Goal: Information Seeking & Learning: Compare options

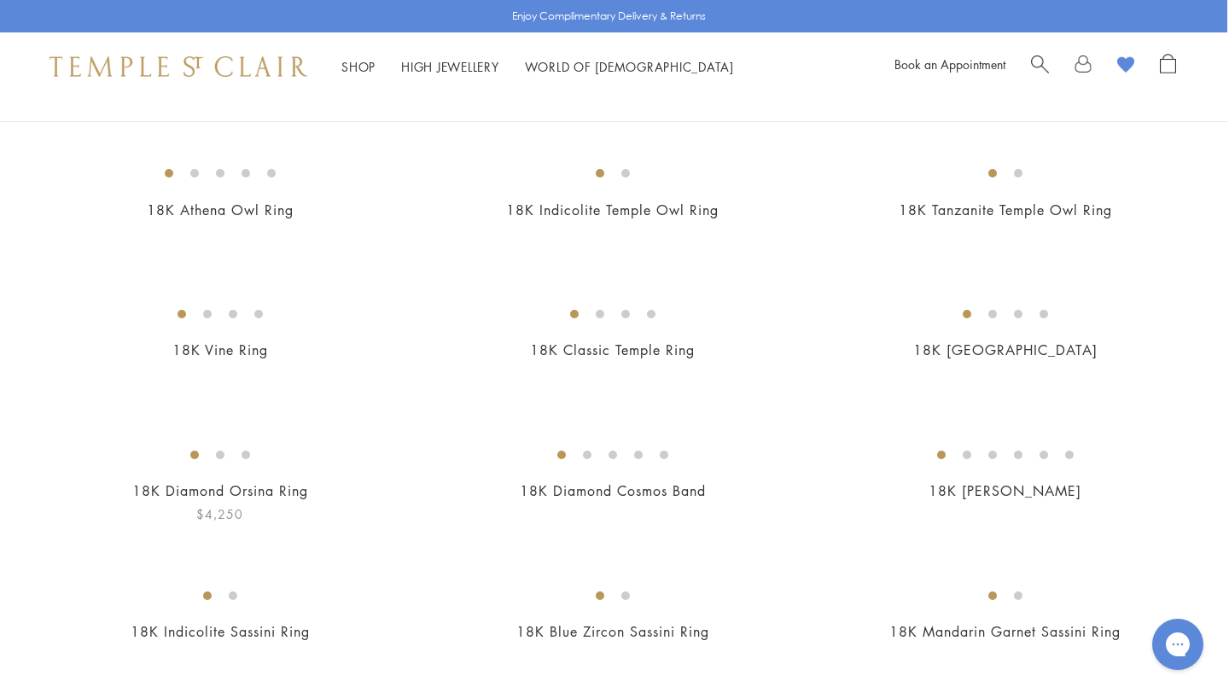
scroll to position [73, 2]
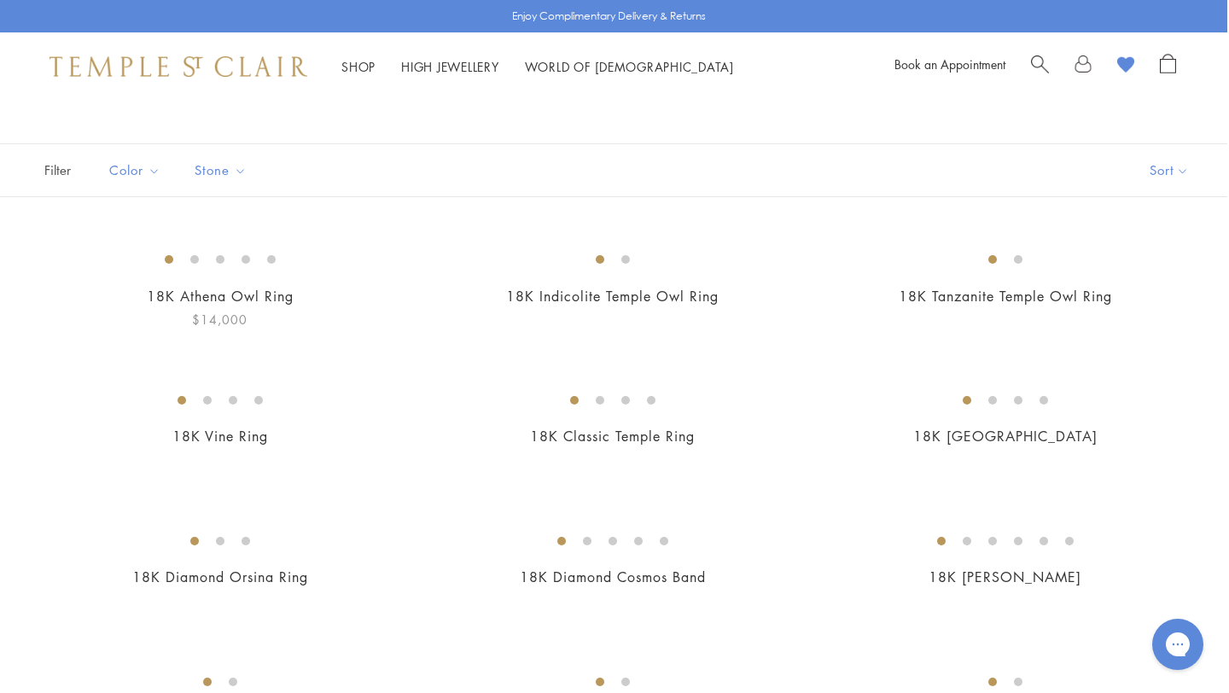
click at [0, 0] on img at bounding box center [0, 0] width 0 height 0
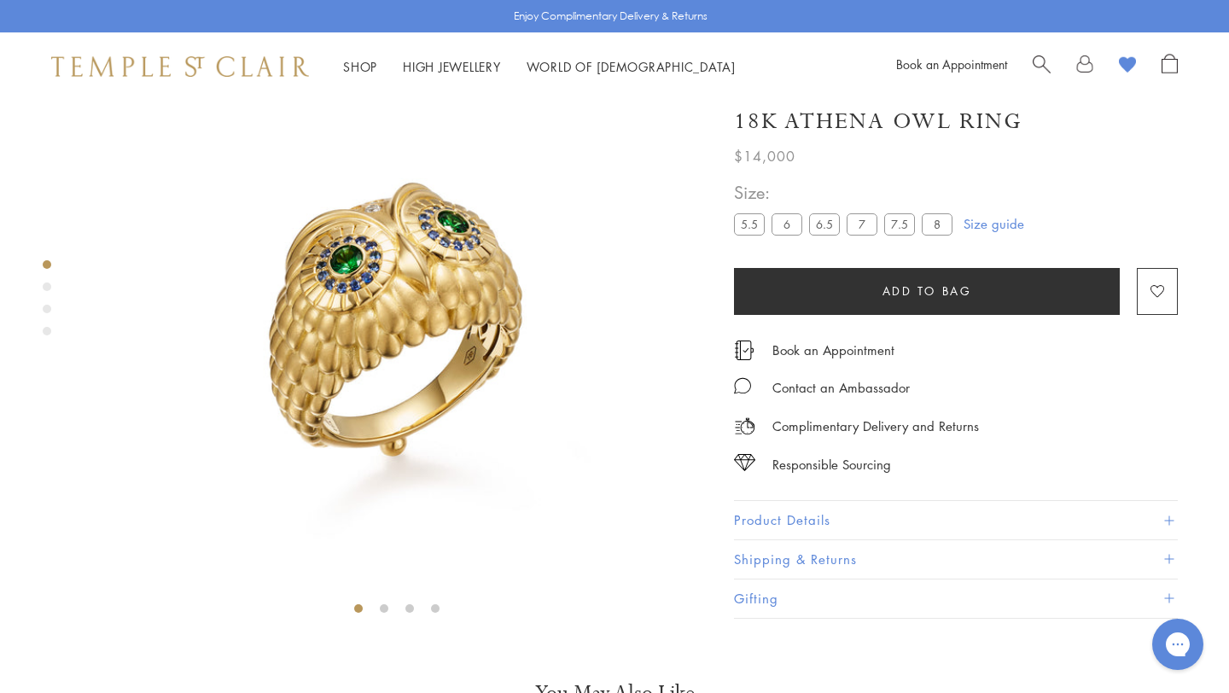
click at [46, 285] on div "Product gallery navigation" at bounding box center [47, 287] width 9 height 9
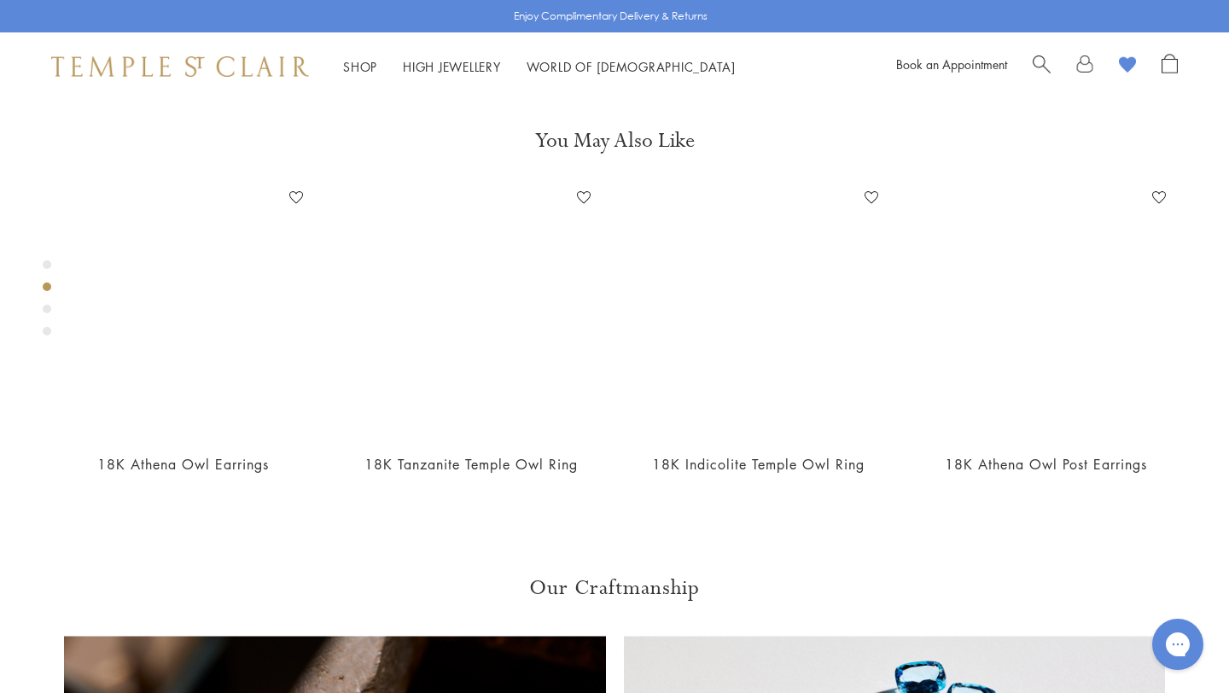
scroll to position [654, 0]
click at [46, 309] on div "Product gallery navigation" at bounding box center [47, 309] width 9 height 9
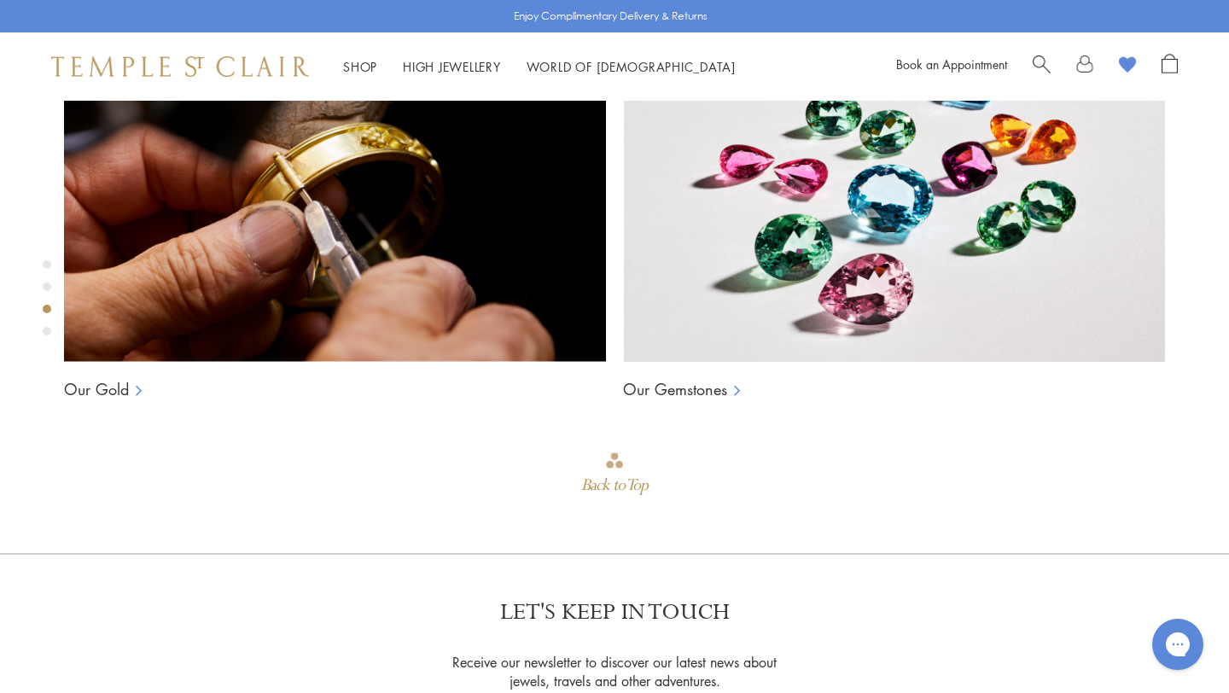
scroll to position [1277, 0]
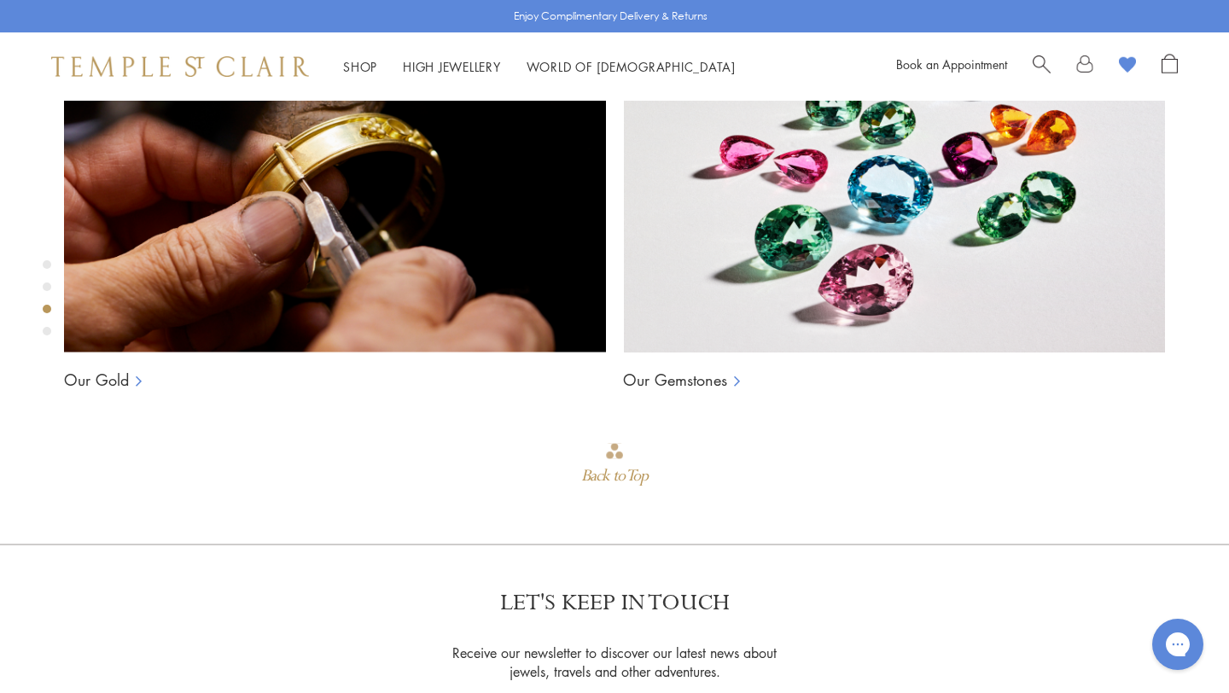
click at [45, 331] on div "Product gallery navigation" at bounding box center [47, 331] width 9 height 9
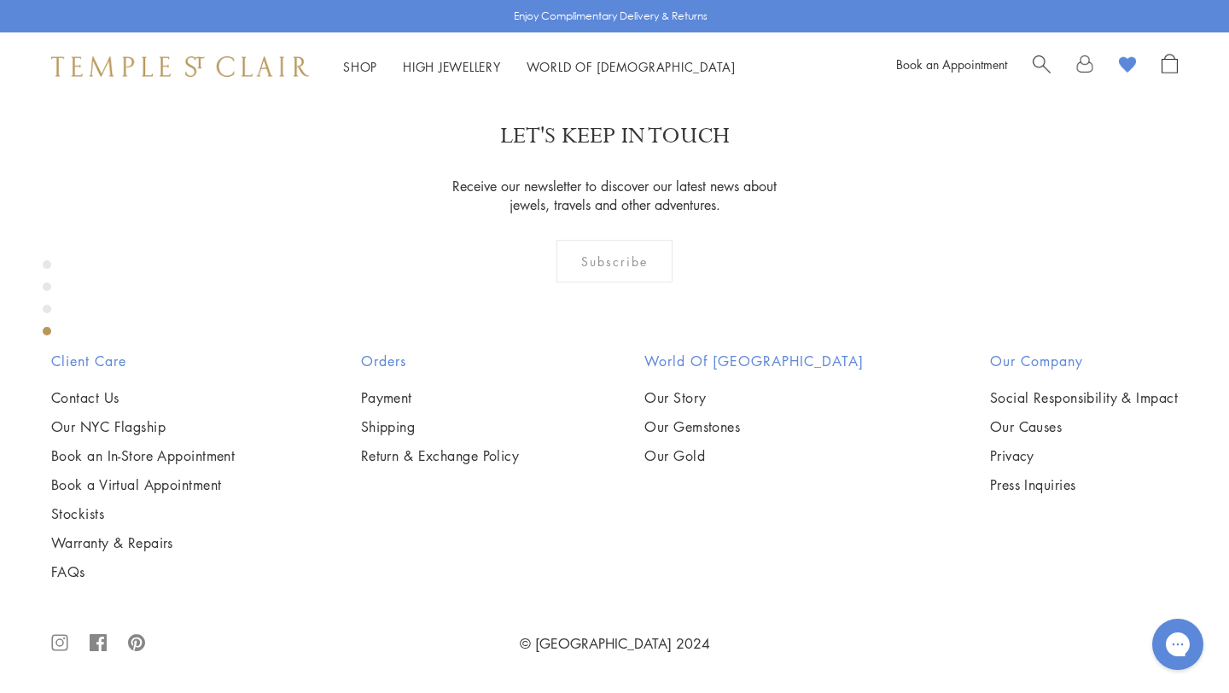
scroll to position [1900, 0]
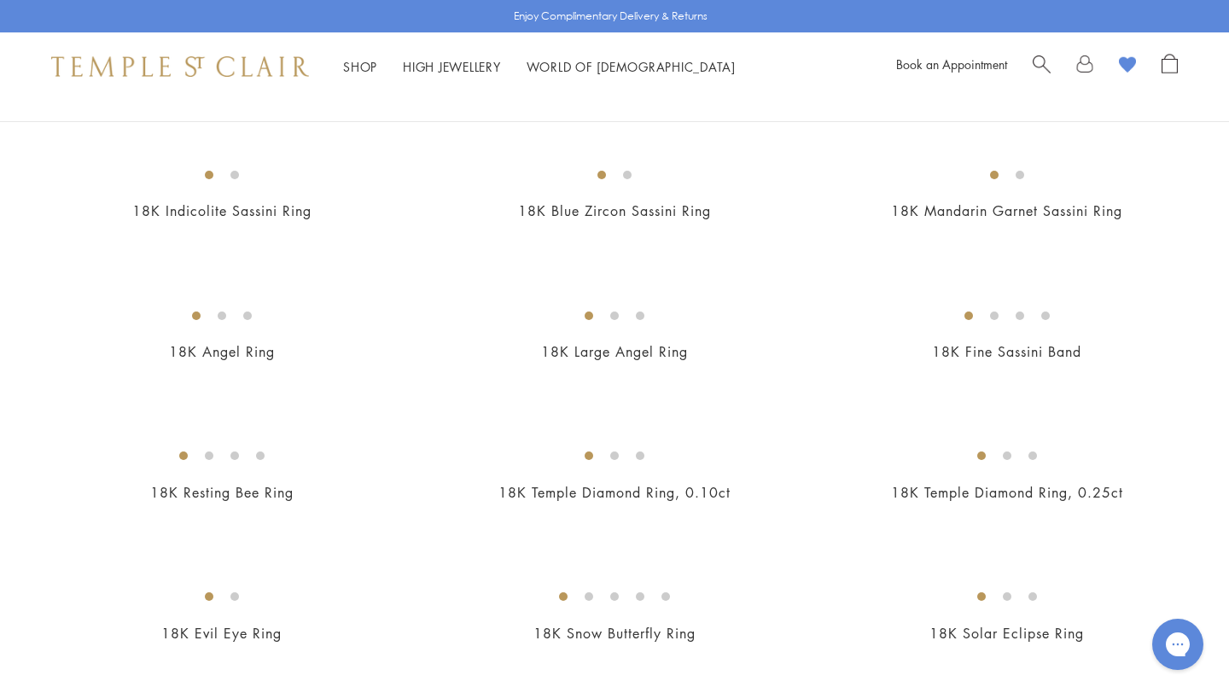
scroll to position [615, 0]
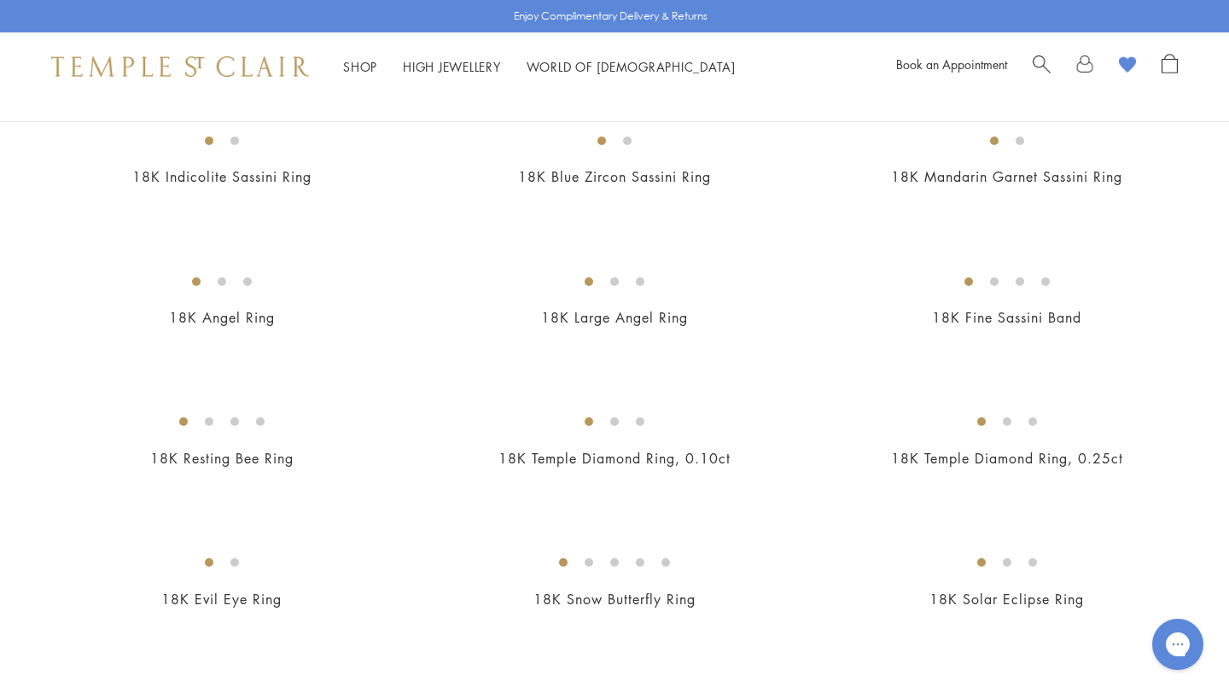
click at [0, 0] on img at bounding box center [0, 0] width 0 height 0
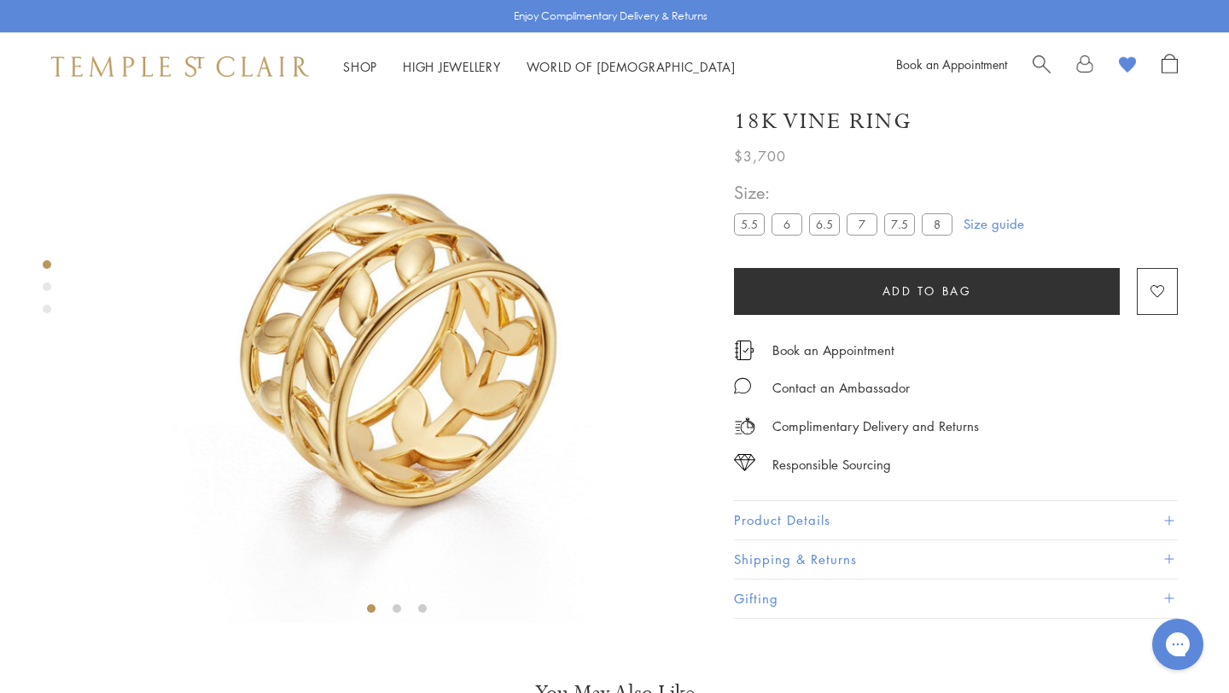
click at [47, 283] on div "Product gallery navigation" at bounding box center [47, 287] width 9 height 9
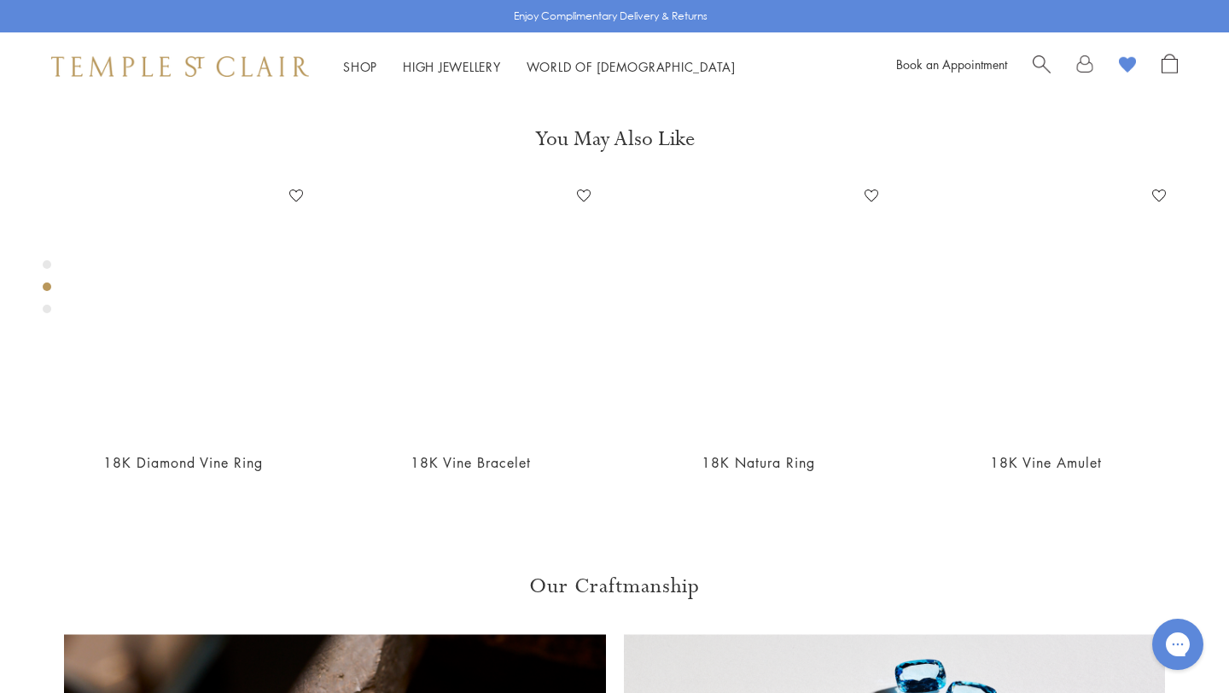
scroll to position [655, 0]
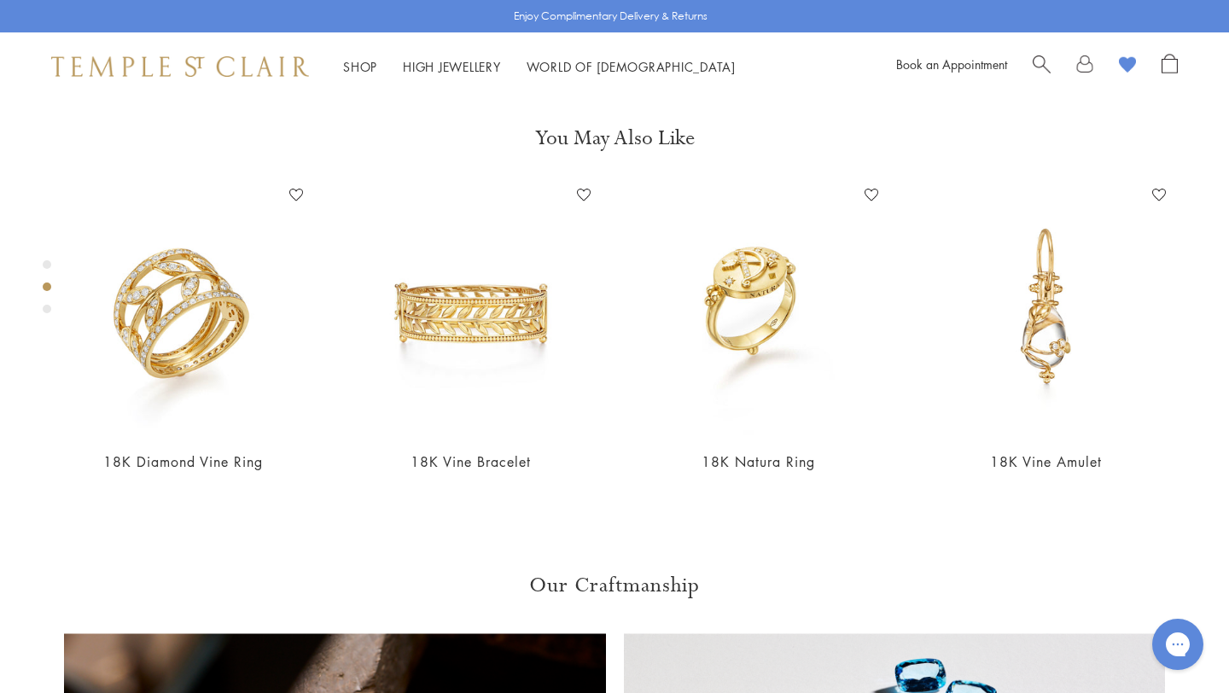
click at [45, 311] on div "Product gallery navigation" at bounding box center [47, 309] width 9 height 9
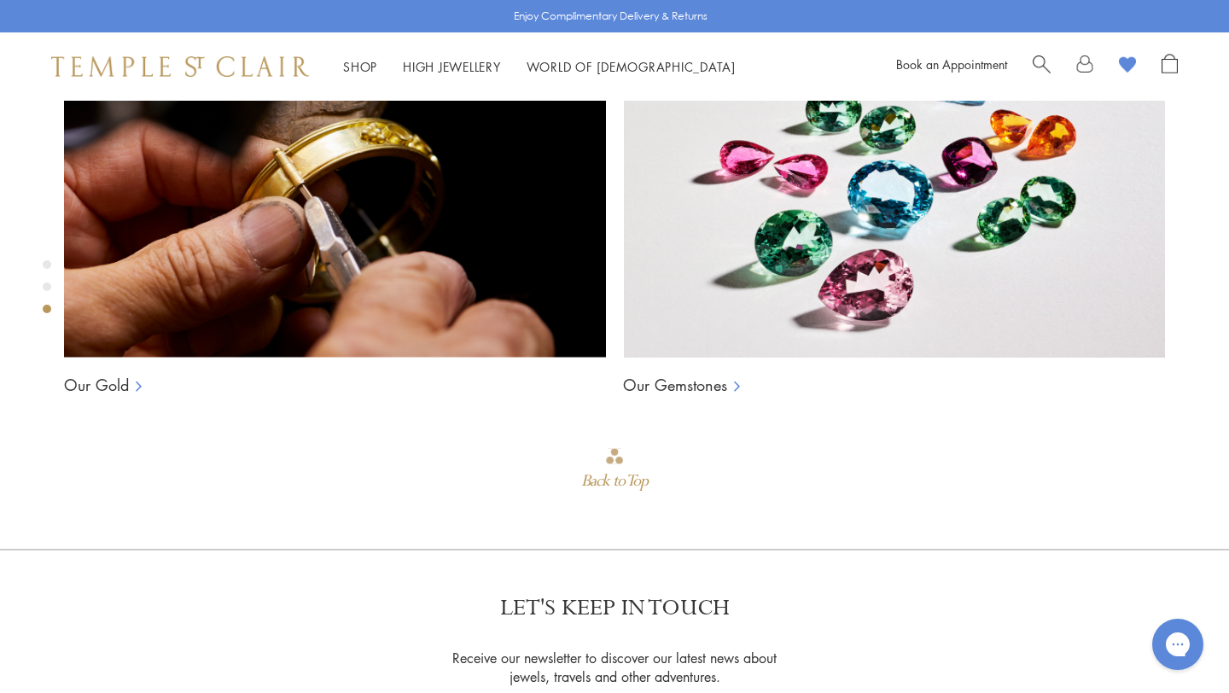
scroll to position [1279, 0]
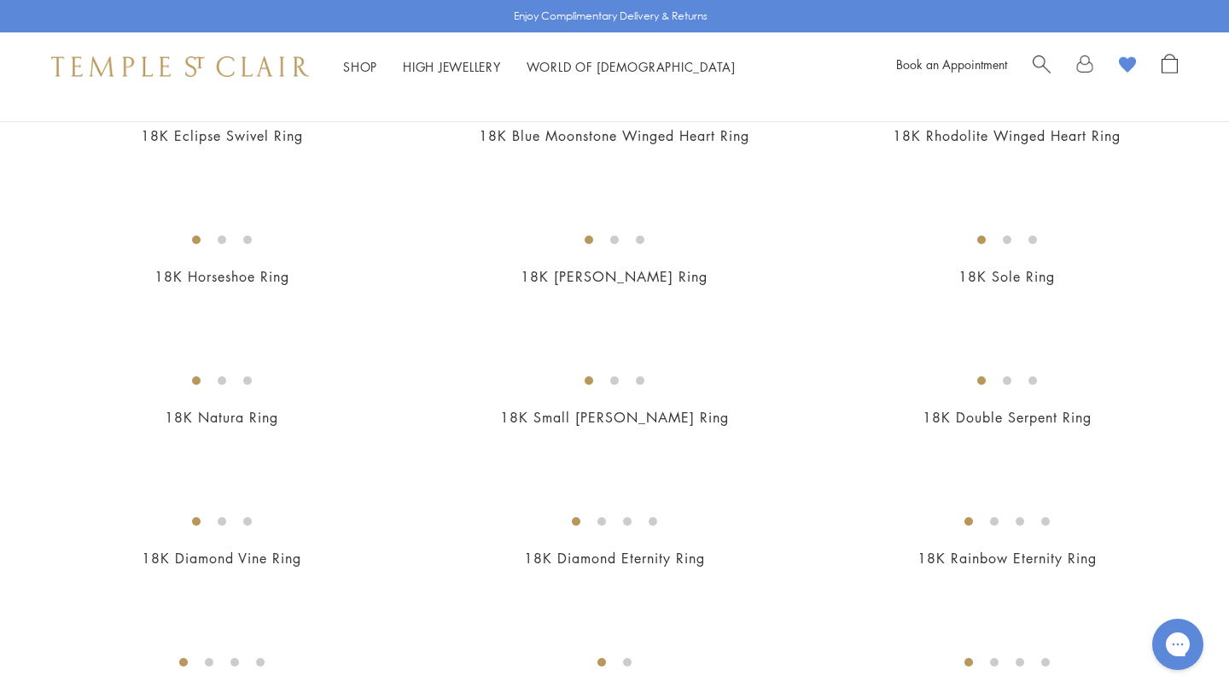
scroll to position [1252, 0]
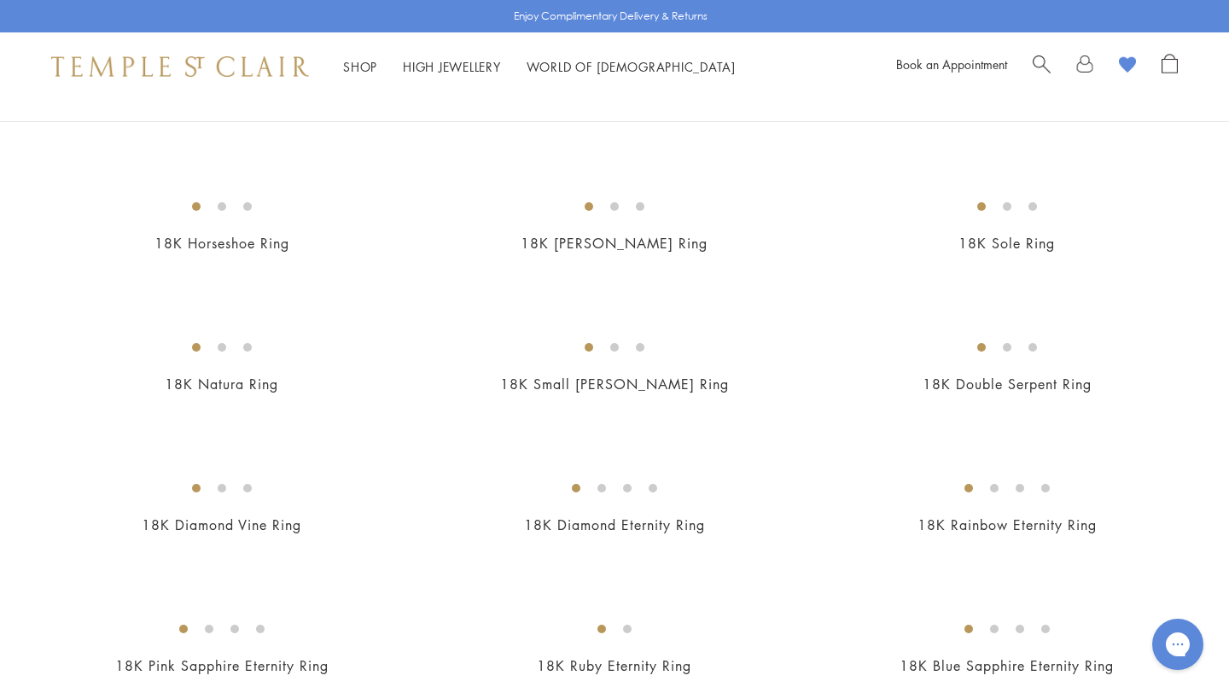
click at [0, 0] on img at bounding box center [0, 0] width 0 height 0
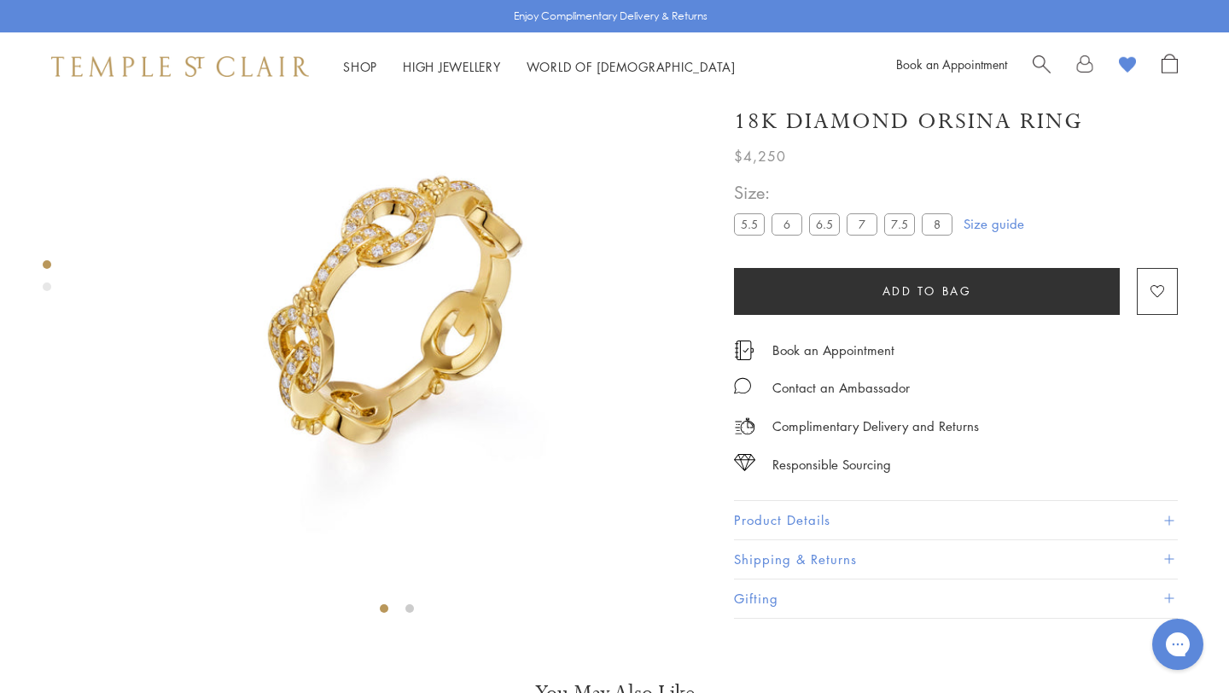
click at [44, 283] on div "Product gallery navigation" at bounding box center [47, 287] width 9 height 9
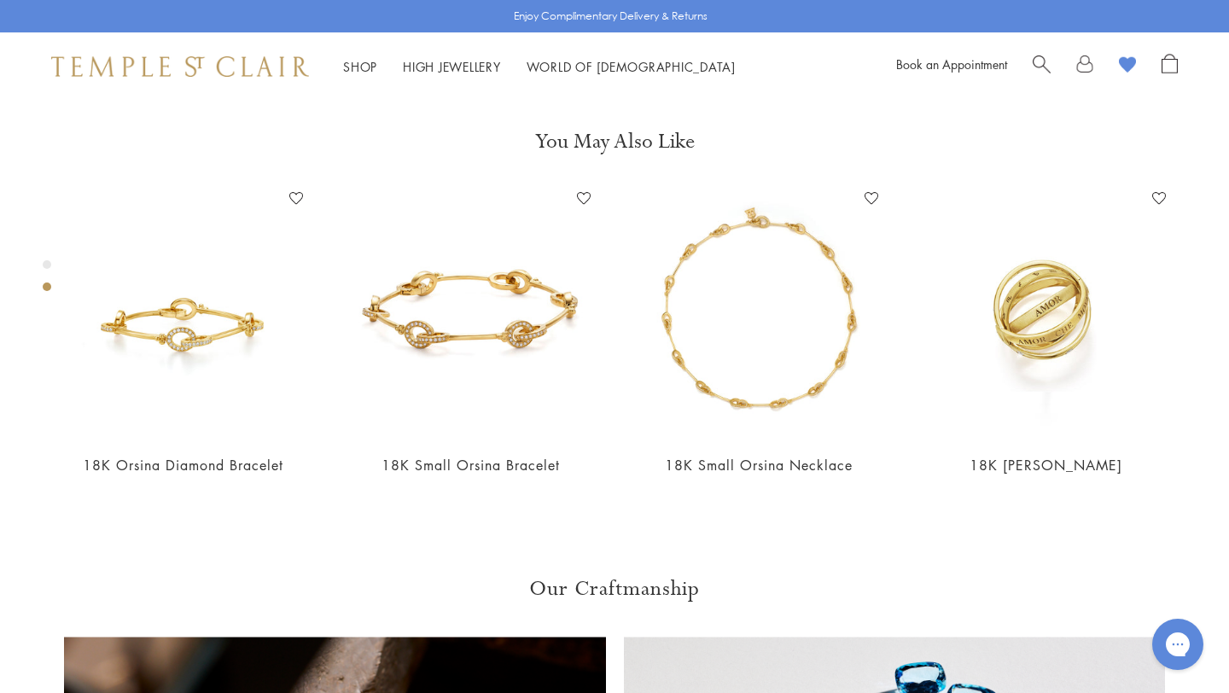
scroll to position [655, 0]
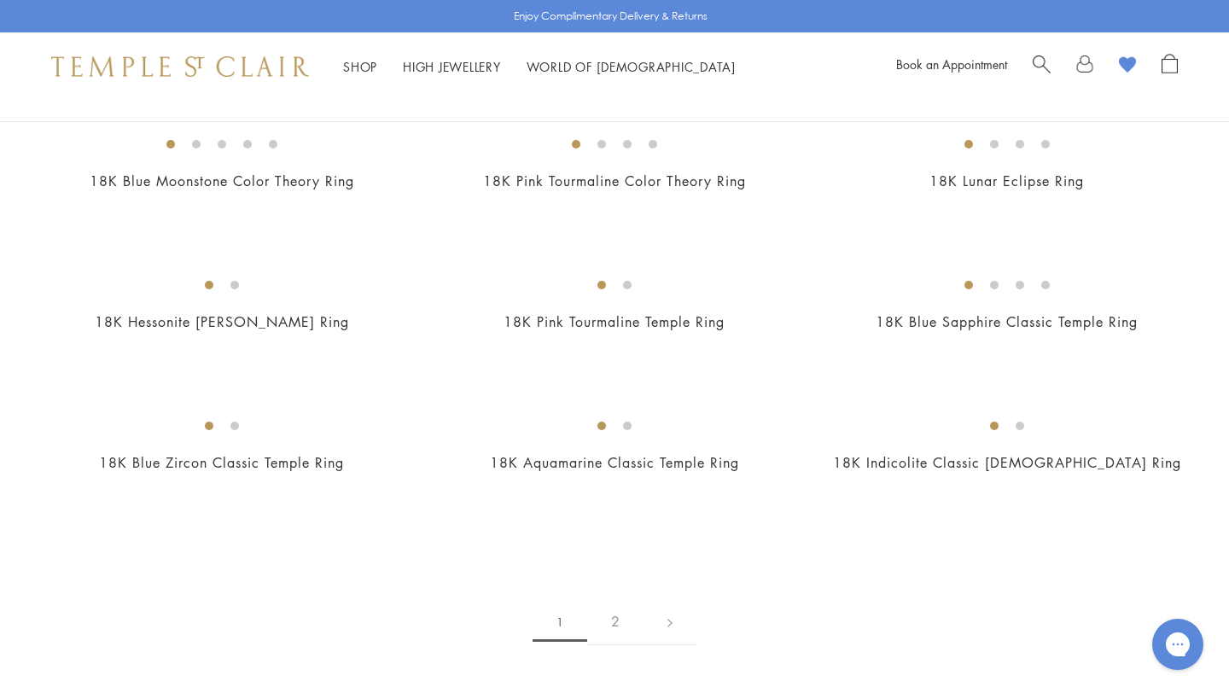
scroll to position [2162, 0]
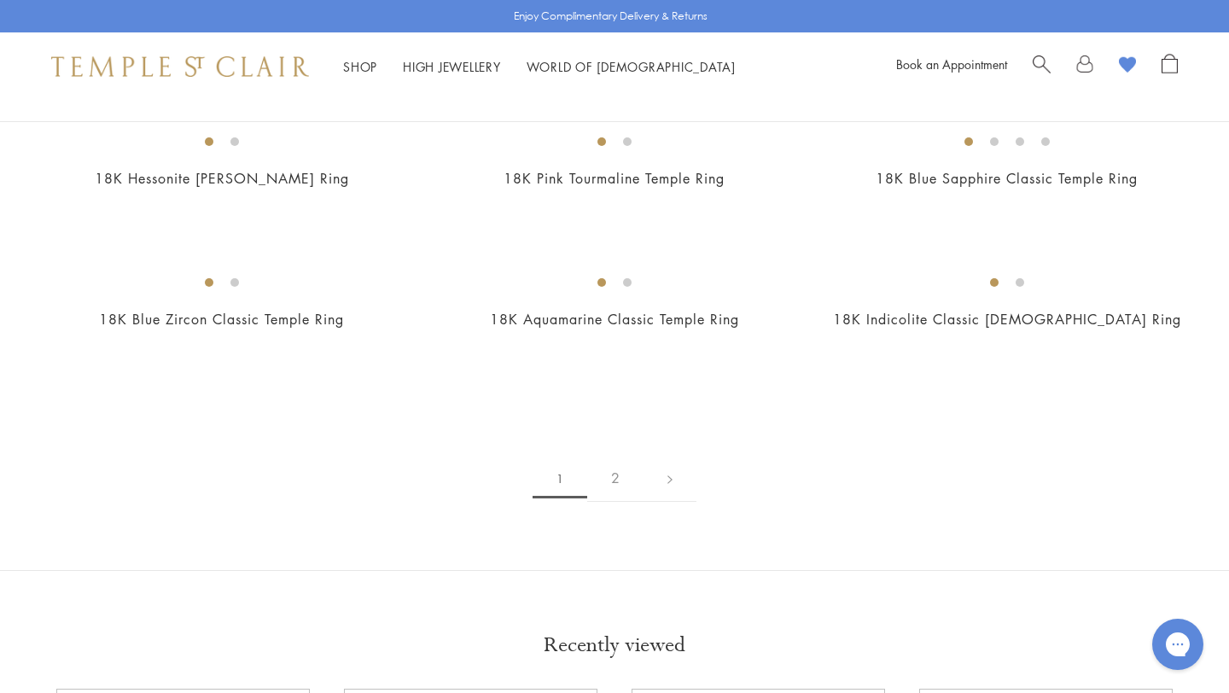
click at [0, 0] on img at bounding box center [0, 0] width 0 height 0
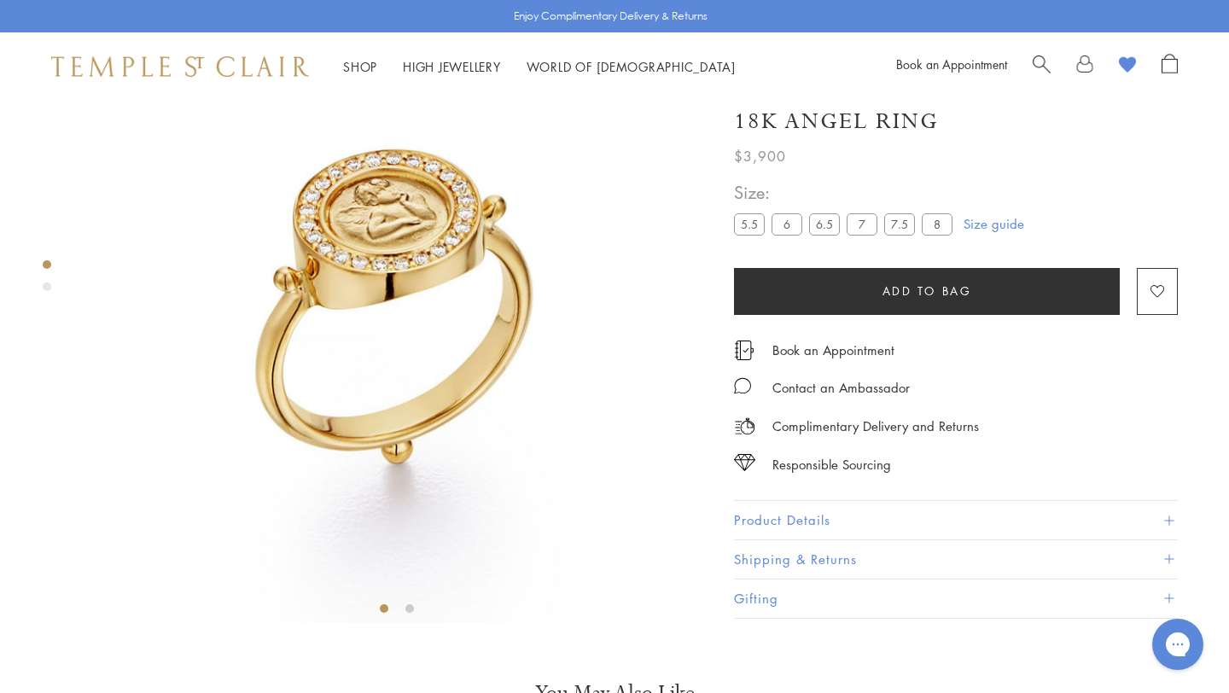
click at [46, 287] on div "Product gallery navigation" at bounding box center [47, 287] width 9 height 9
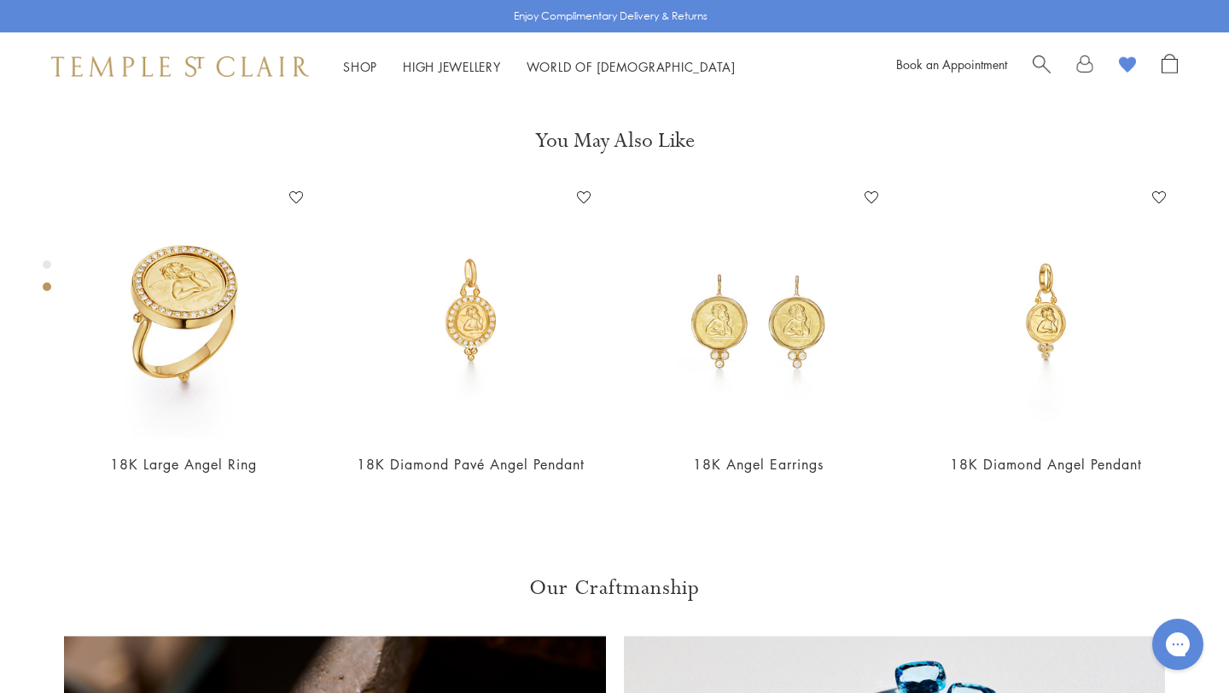
scroll to position [655, 0]
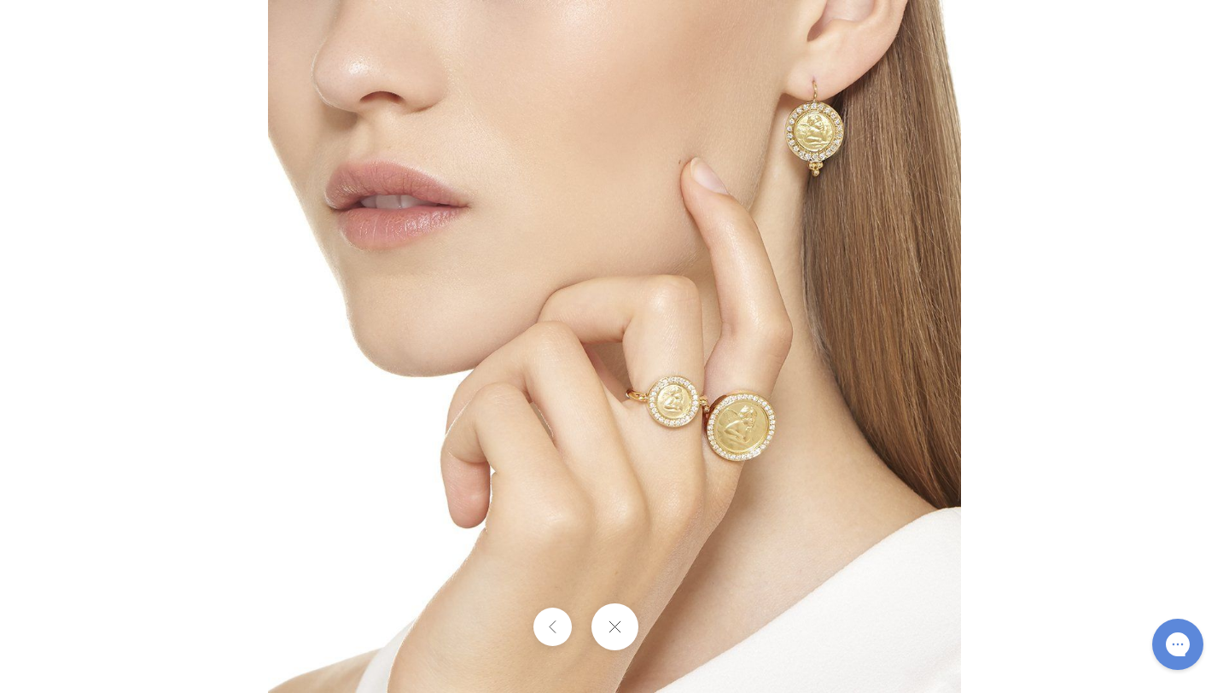
click at [675, 408] on img at bounding box center [614, 346] width 693 height 693
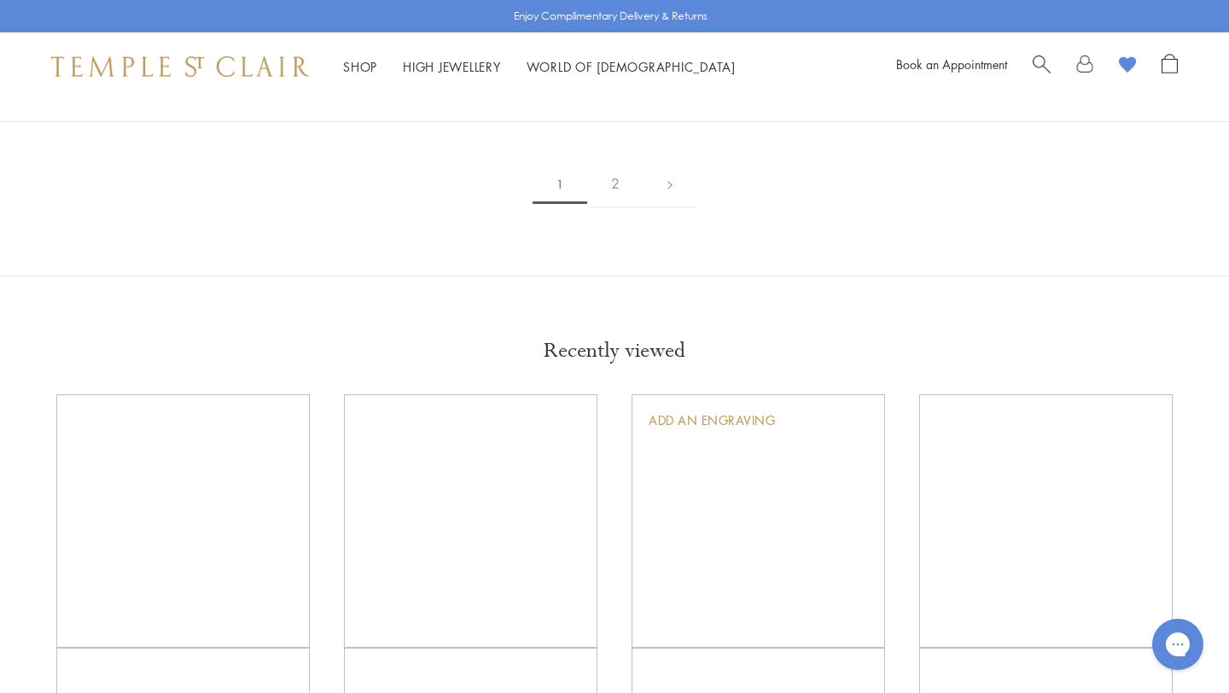
scroll to position [2602, 0]
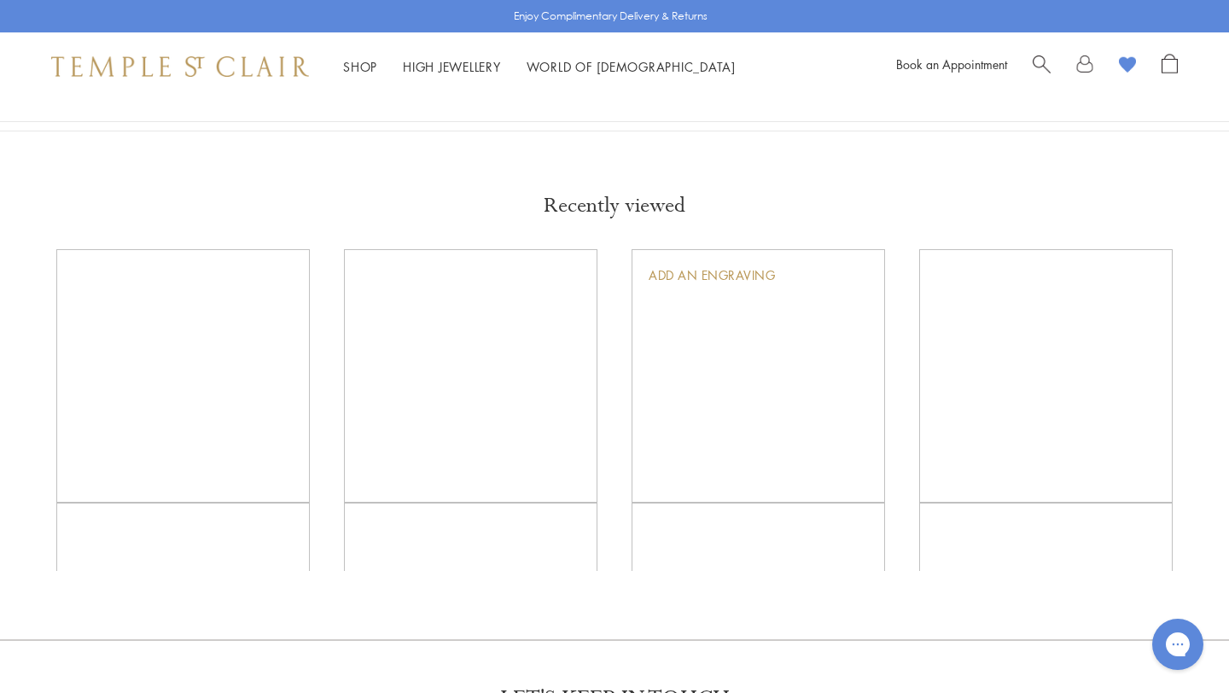
click at [0, 0] on img at bounding box center [0, 0] width 0 height 0
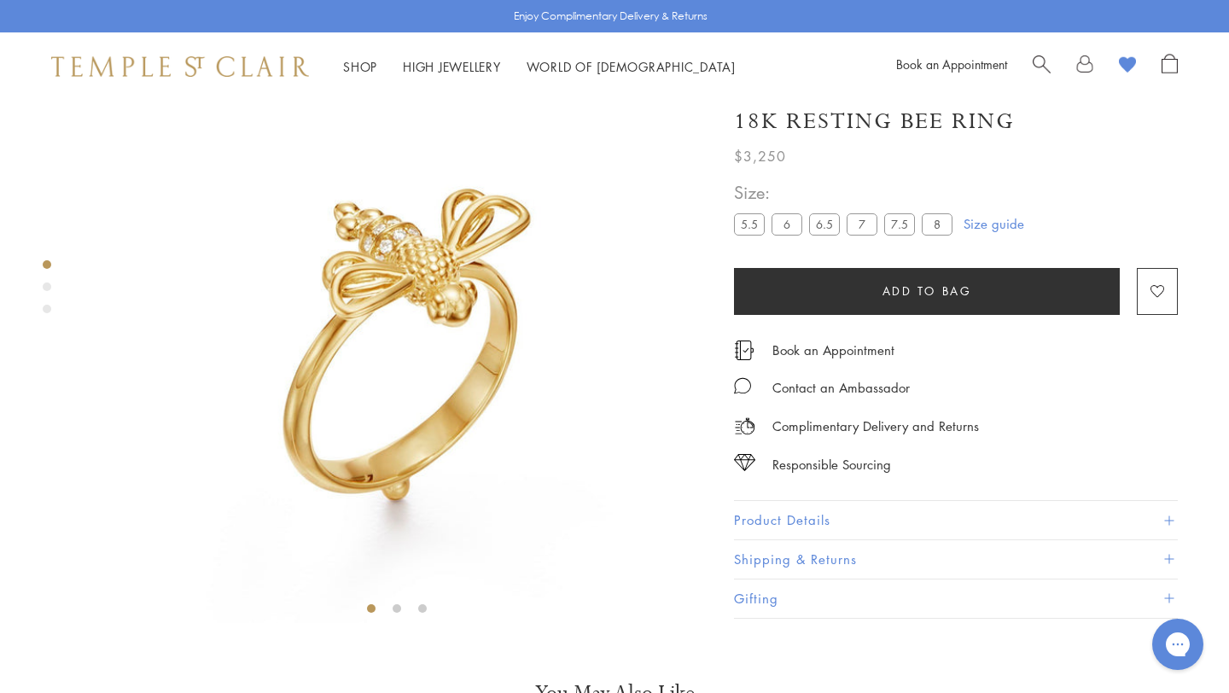
click at [32, 276] on div at bounding box center [380, 309] width 760 height 619
click at [45, 286] on div "Product gallery navigation" at bounding box center [47, 287] width 9 height 9
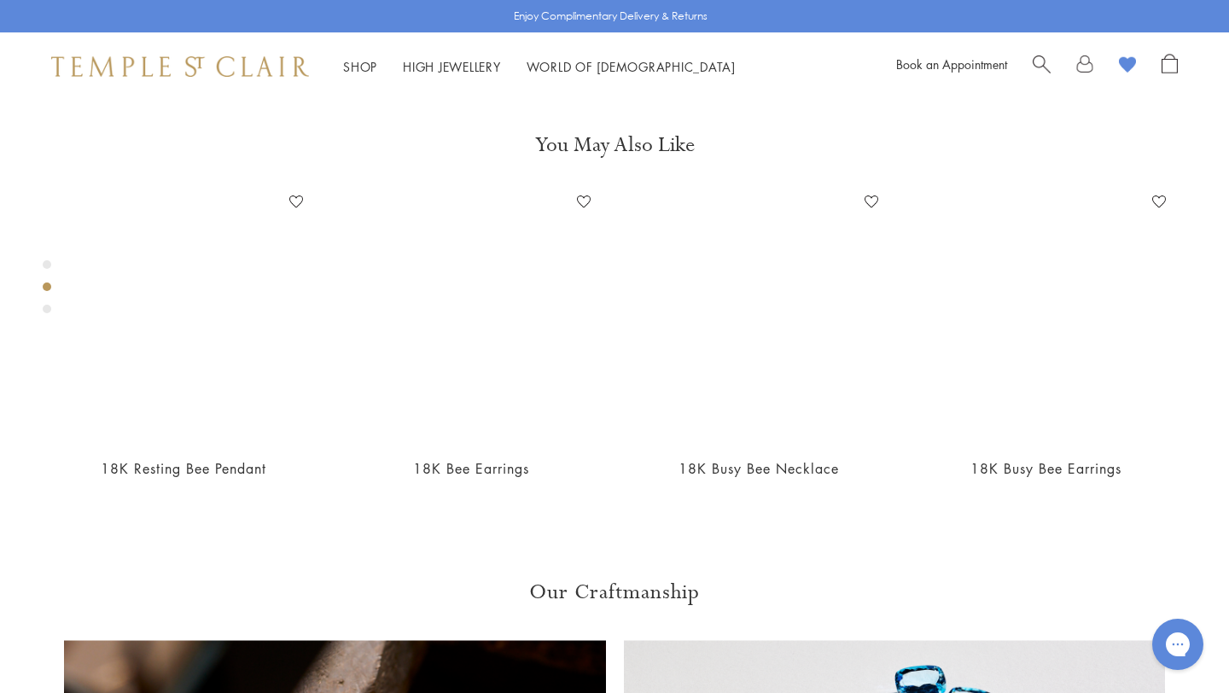
scroll to position [655, 0]
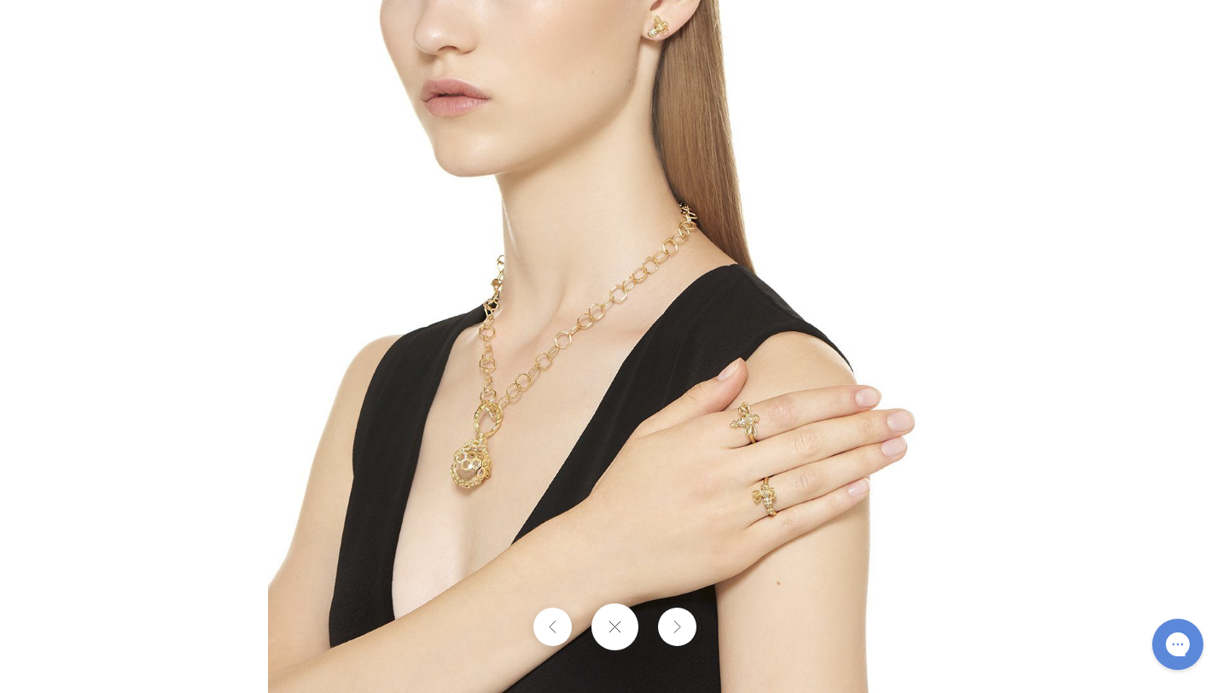
click at [747, 432] on img at bounding box center [614, 346] width 693 height 693
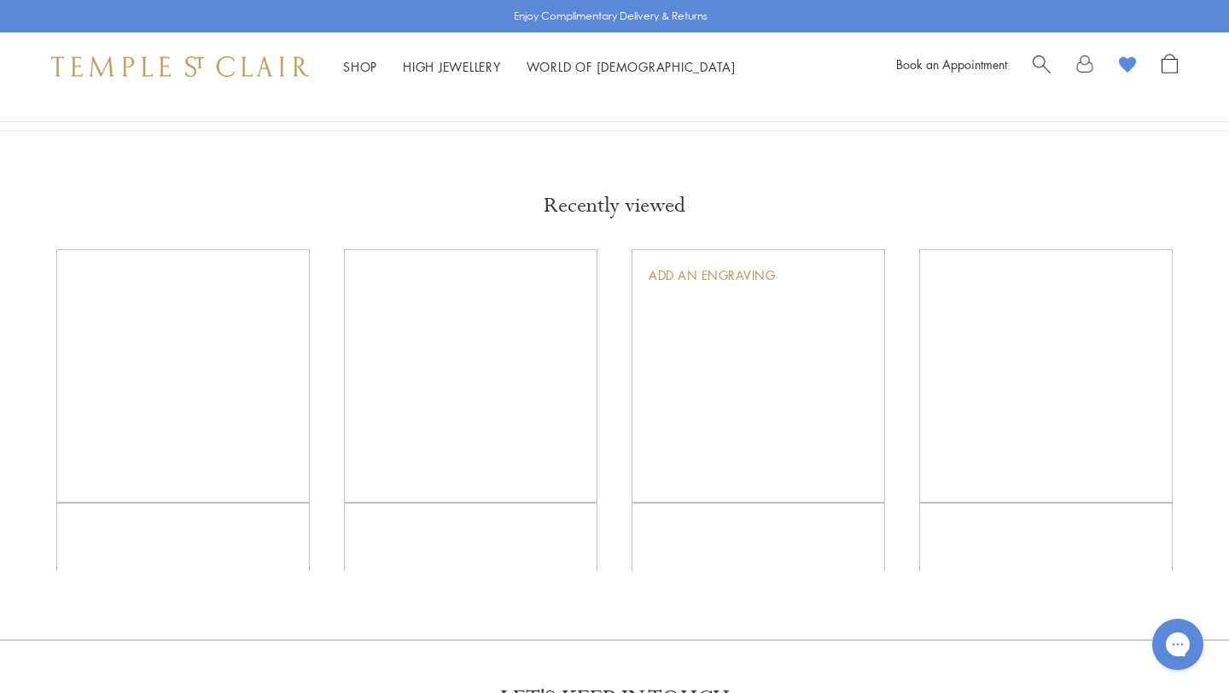
click at [0, 0] on img at bounding box center [0, 0] width 0 height 0
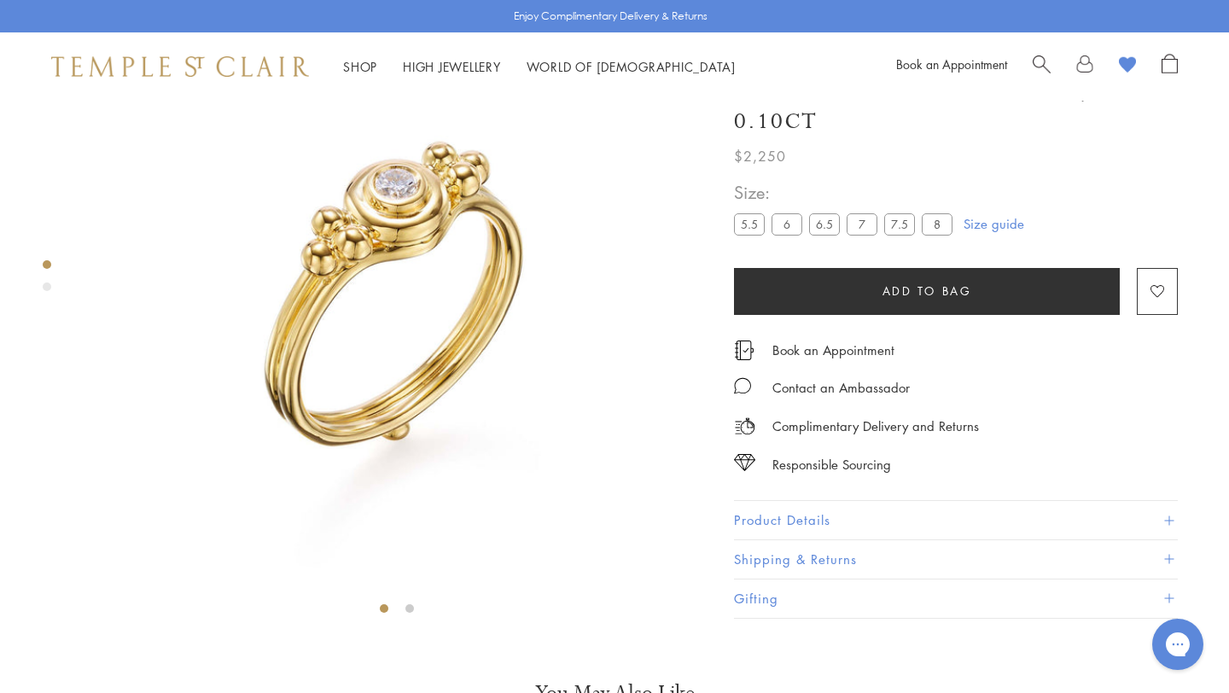
click at [44, 286] on div "Product gallery navigation" at bounding box center [47, 287] width 9 height 9
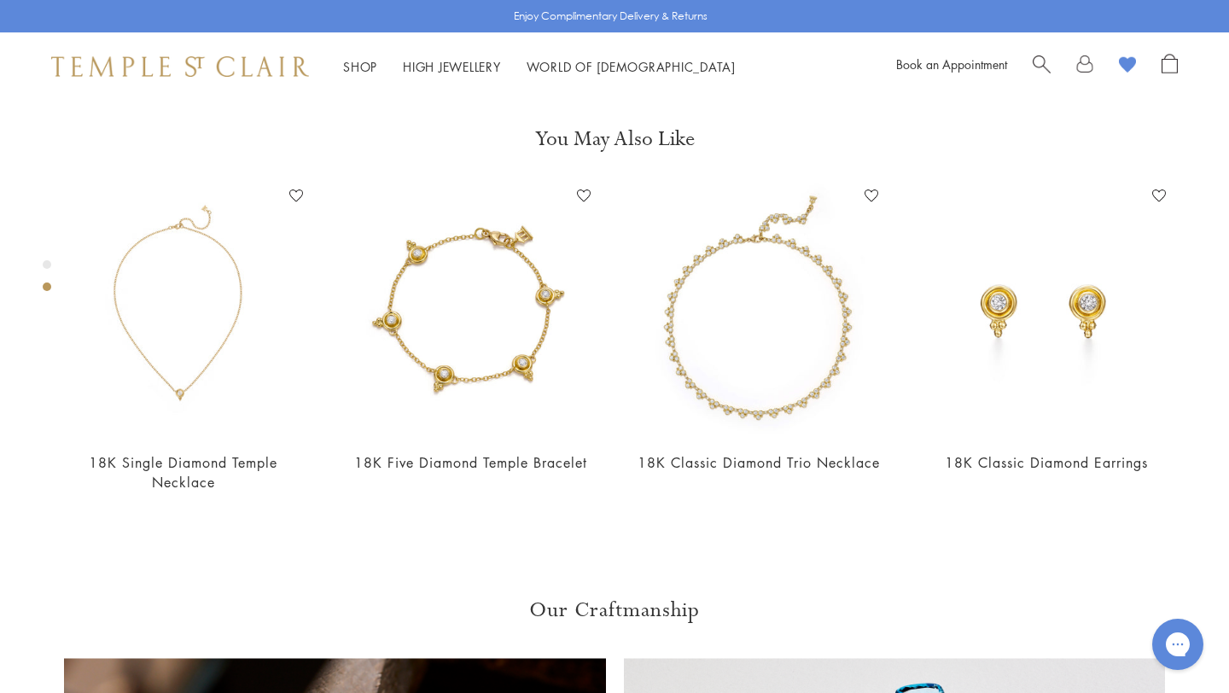
scroll to position [655, 0]
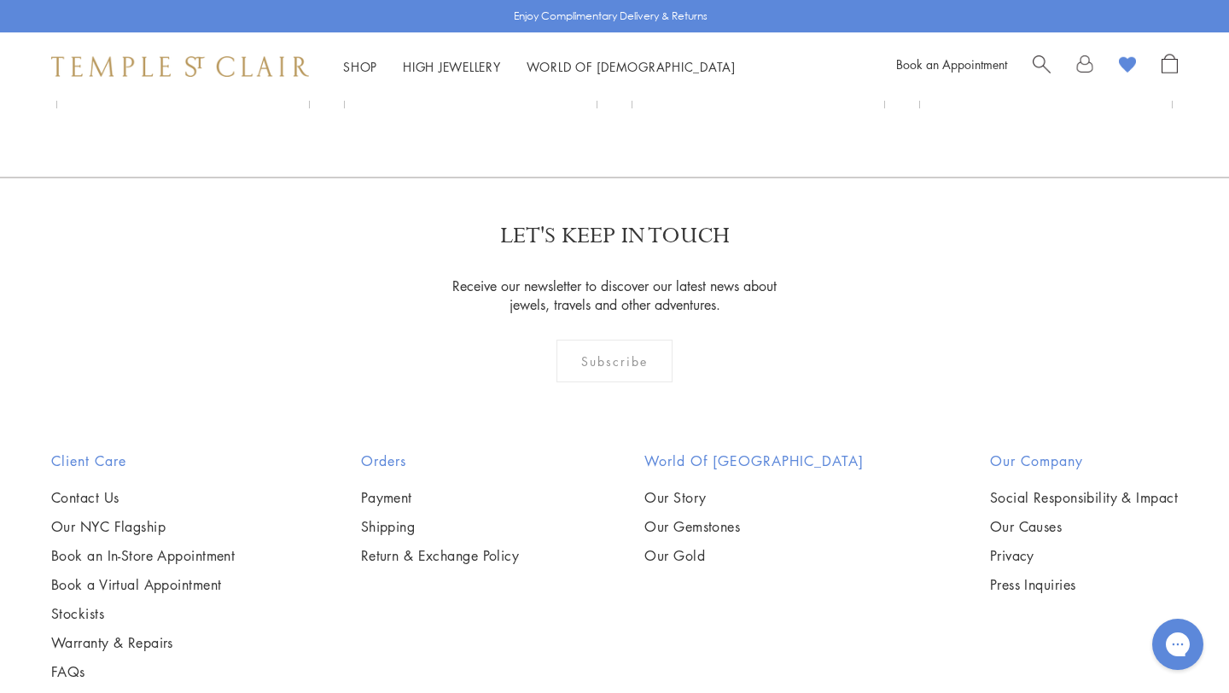
scroll to position [3067, 0]
click at [0, 0] on img at bounding box center [0, 0] width 0 height 0
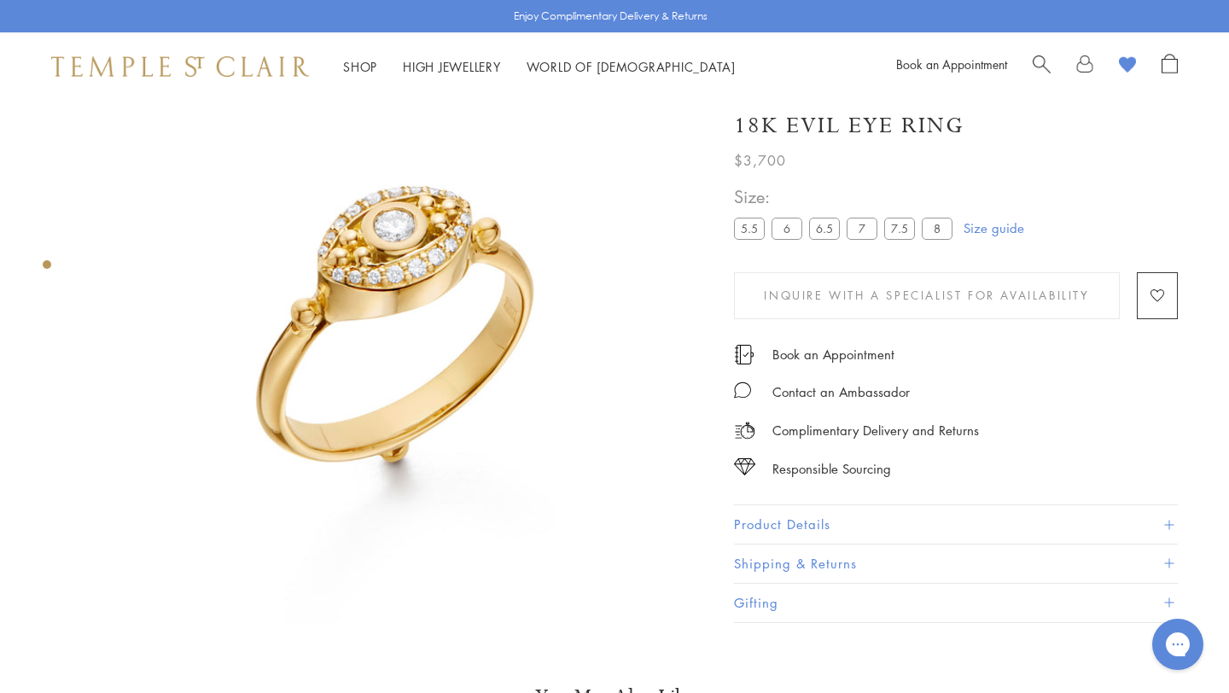
click at [409, 259] on img at bounding box center [396, 311] width 623 height 623
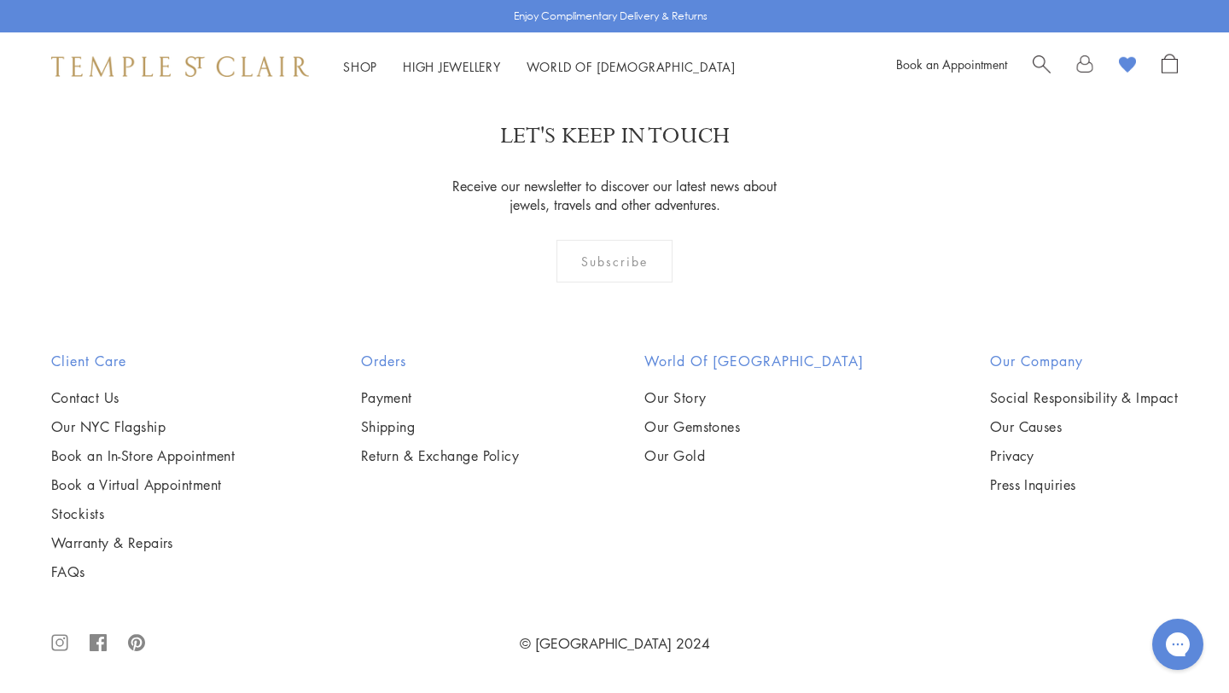
scroll to position [7636, 0]
